Goal: Task Accomplishment & Management: Manage account settings

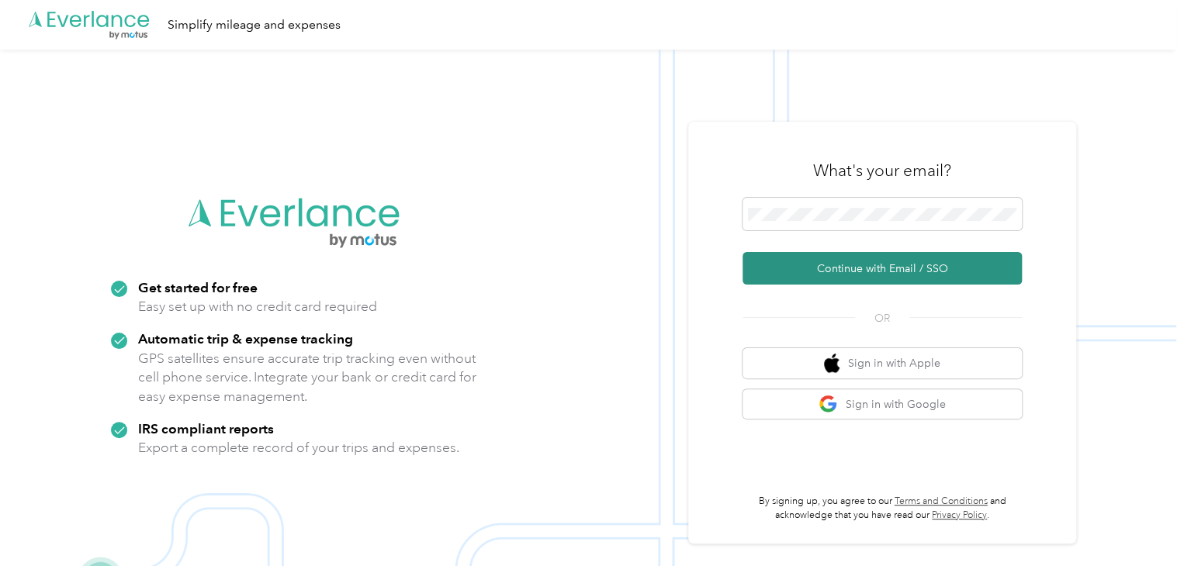
click at [846, 260] on button "Continue with Email / SSO" at bounding box center [881, 268] width 279 height 33
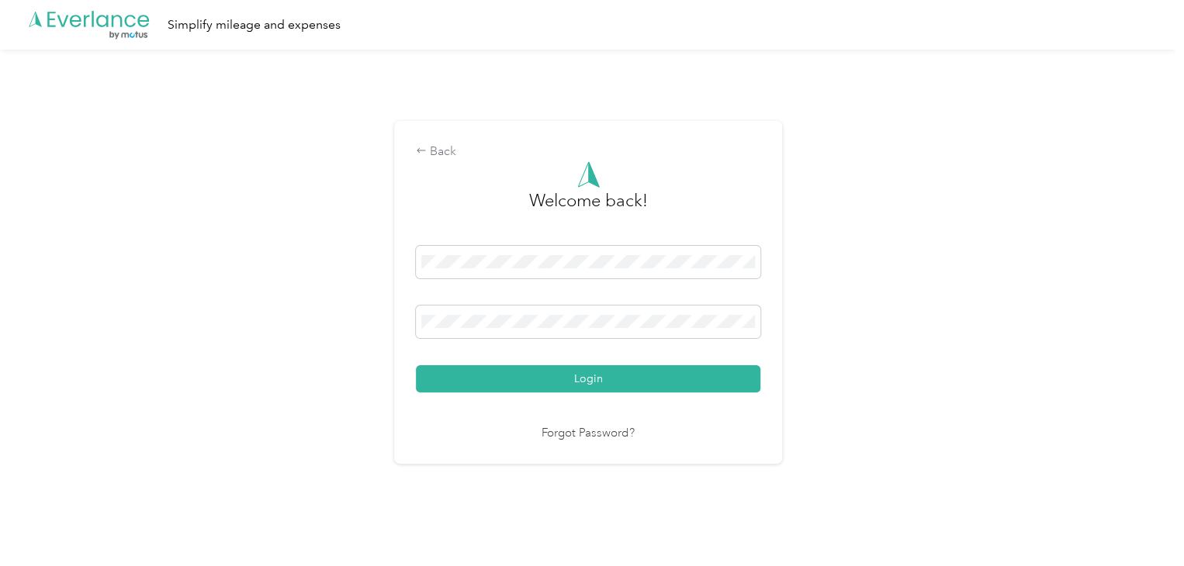
click at [580, 372] on button "Login" at bounding box center [588, 378] width 344 height 27
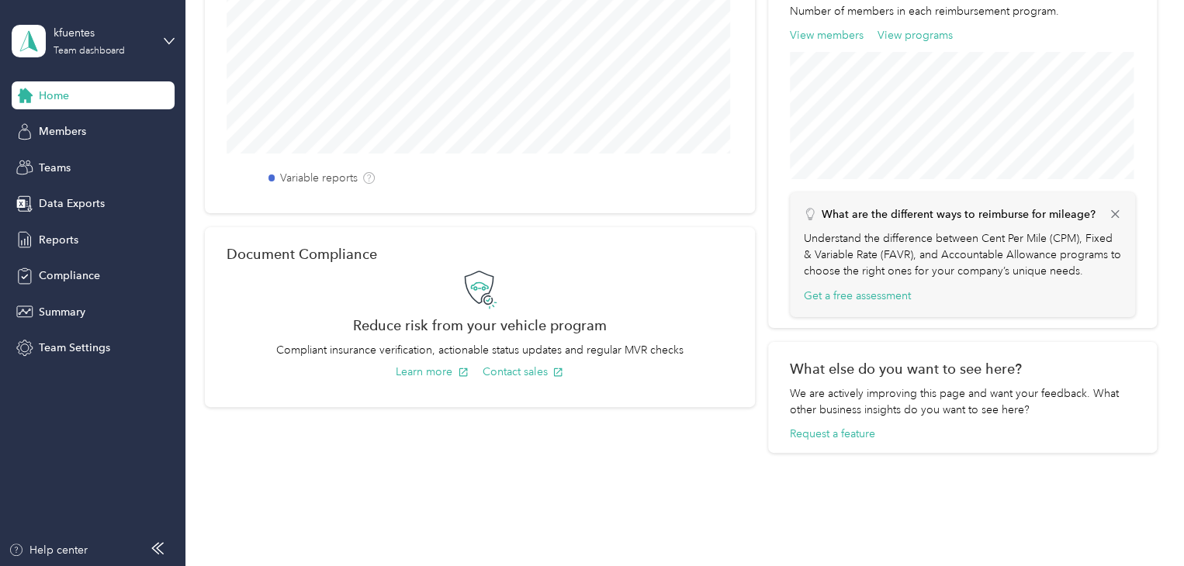
scroll to position [589, 0]
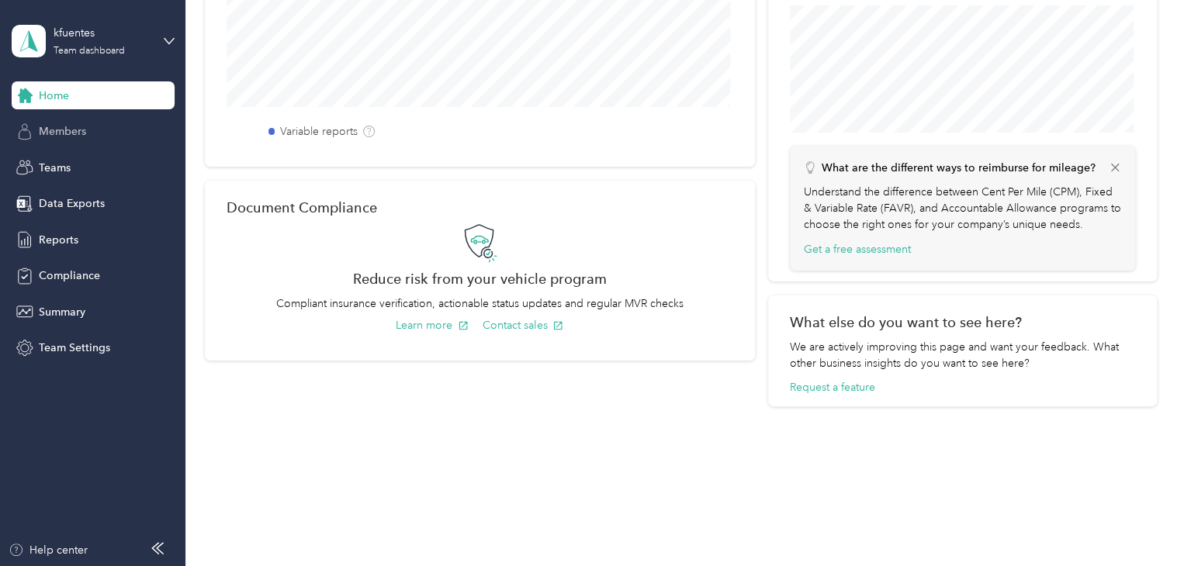
click at [71, 131] on span "Members" at bounding box center [62, 131] width 47 height 16
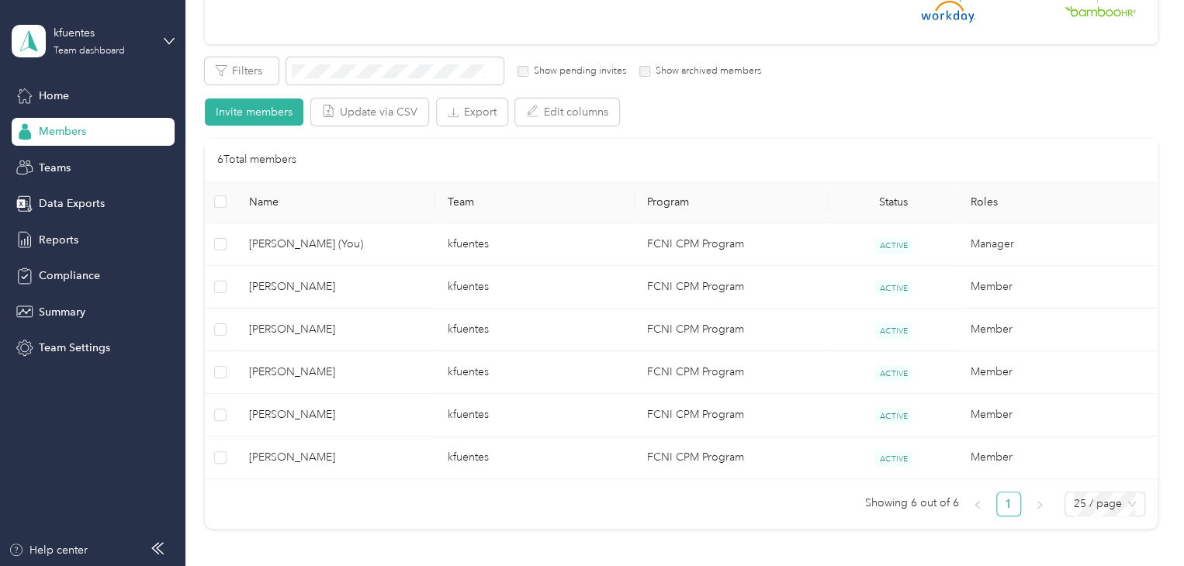
scroll to position [233, 0]
click at [59, 234] on span "Reports" at bounding box center [59, 240] width 40 height 16
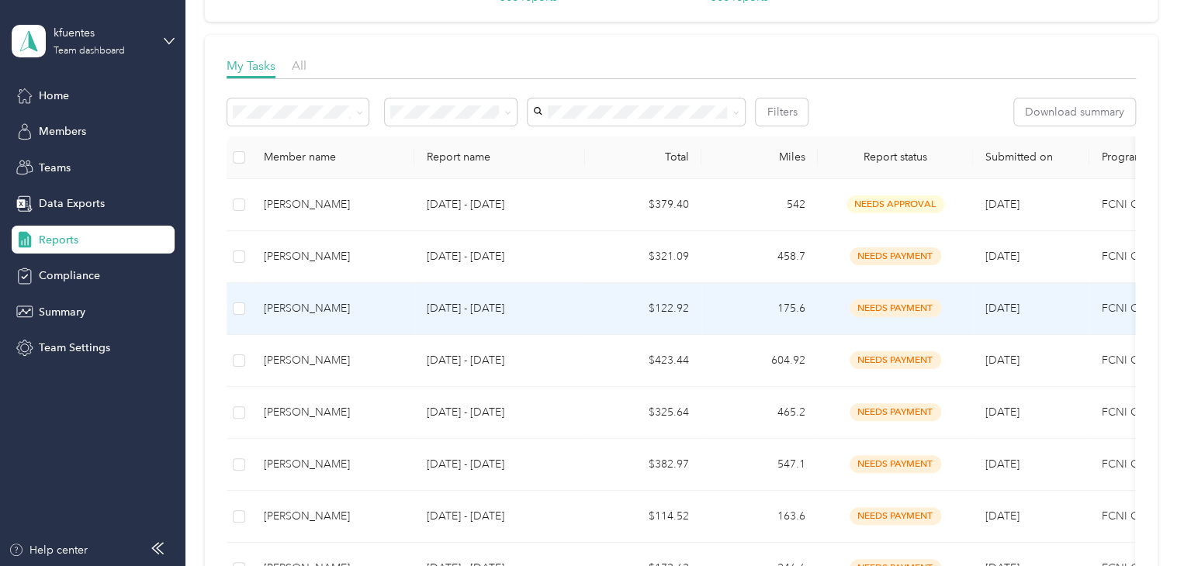
scroll to position [155, 0]
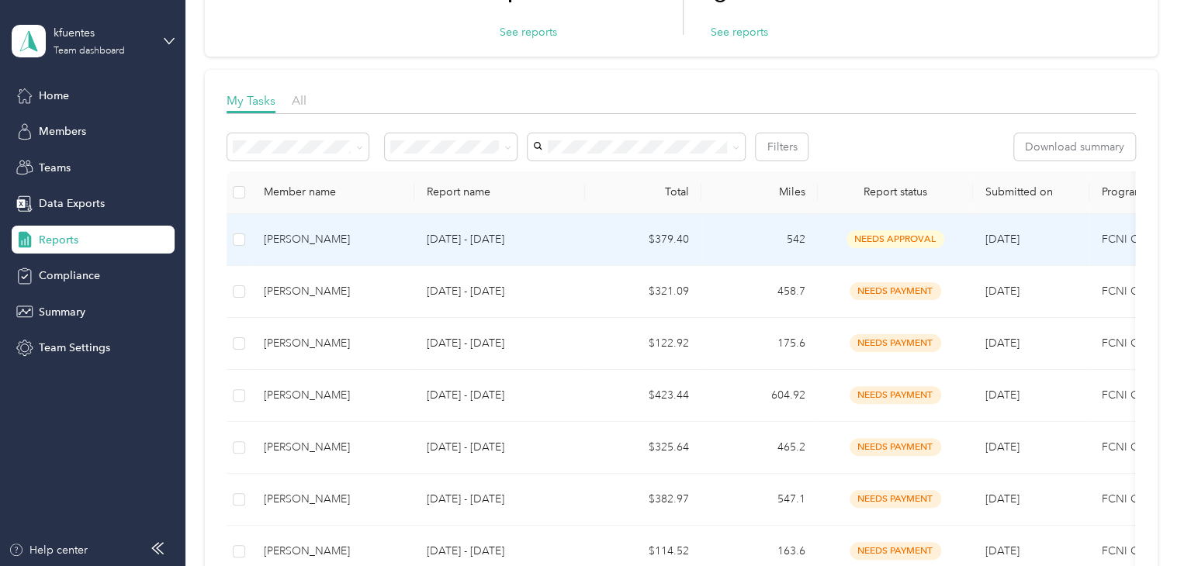
click at [800, 240] on td "542" at bounding box center [759, 240] width 116 height 52
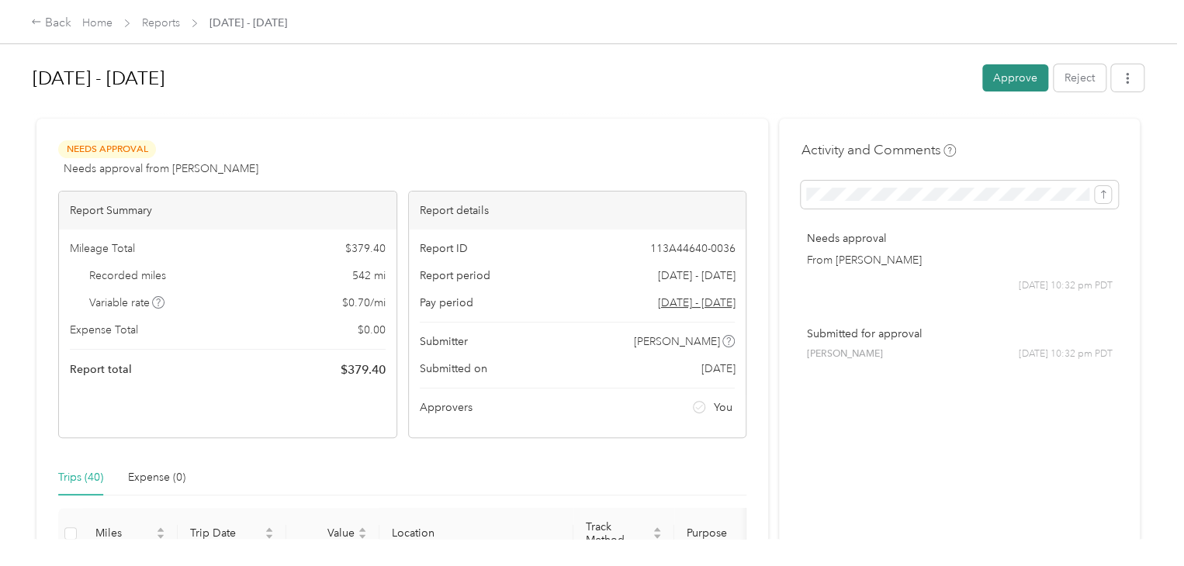
click at [1012, 73] on button "Approve" at bounding box center [1015, 77] width 66 height 27
